Goal: Transaction & Acquisition: Download file/media

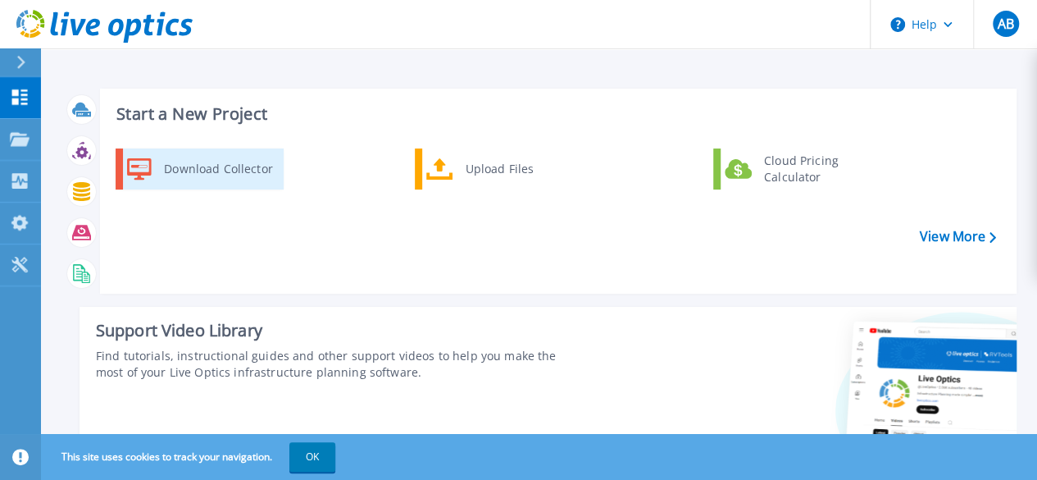
click at [201, 166] on div "Download Collector" at bounding box center [218, 169] width 124 height 33
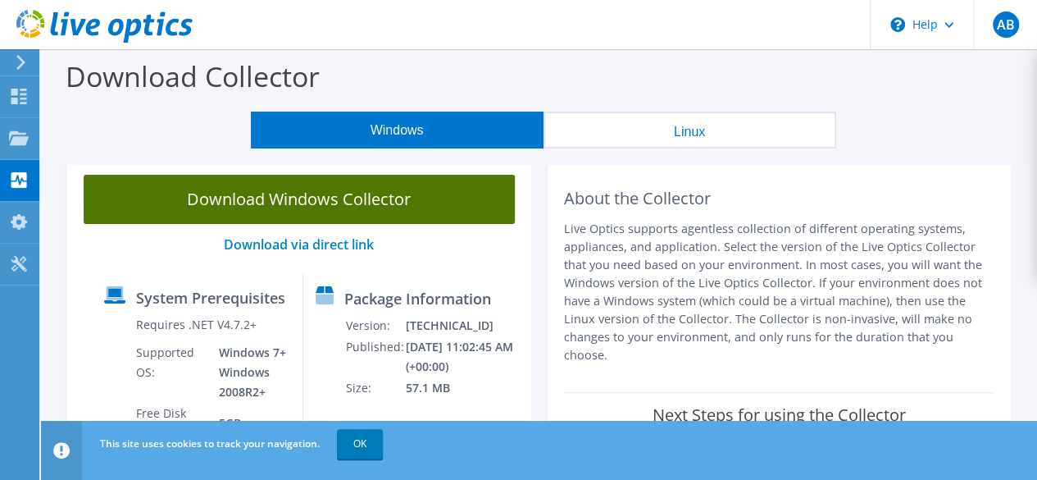
click at [419, 201] on link "Download Windows Collector" at bounding box center [299, 199] width 431 height 49
